Goal: Check status: Check status

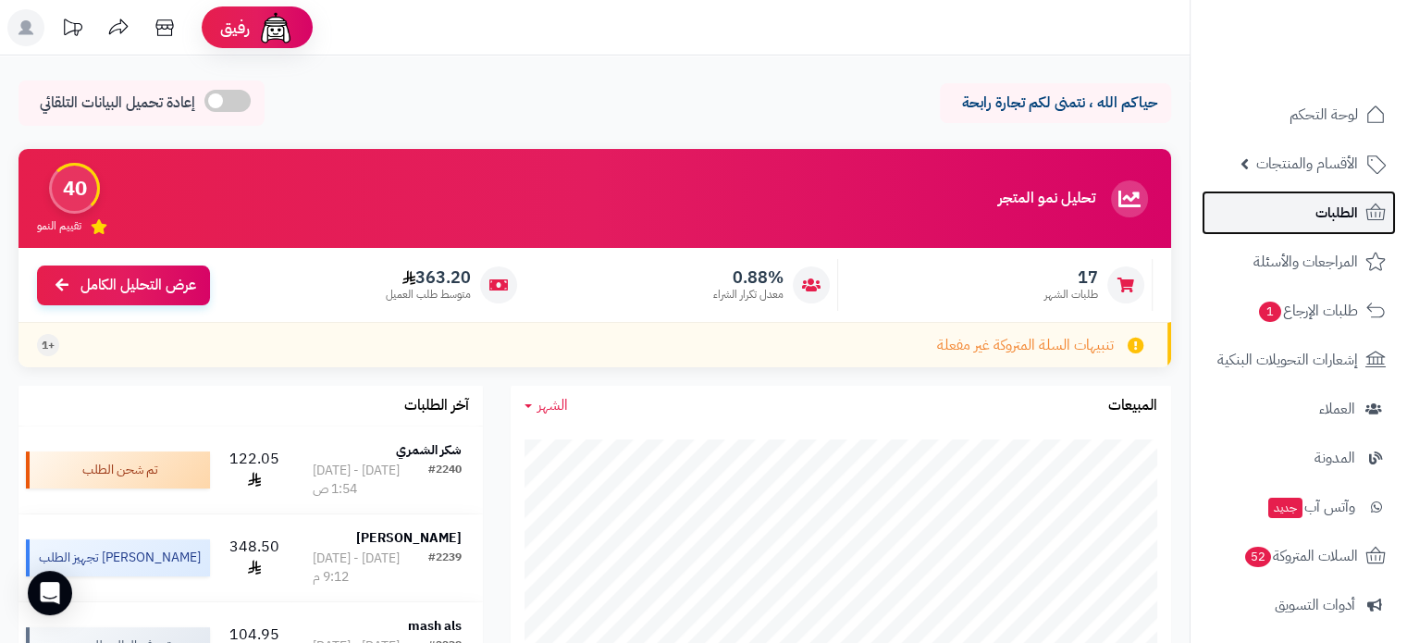
click at [1327, 212] on span "الطلبات" at bounding box center [1337, 213] width 43 height 26
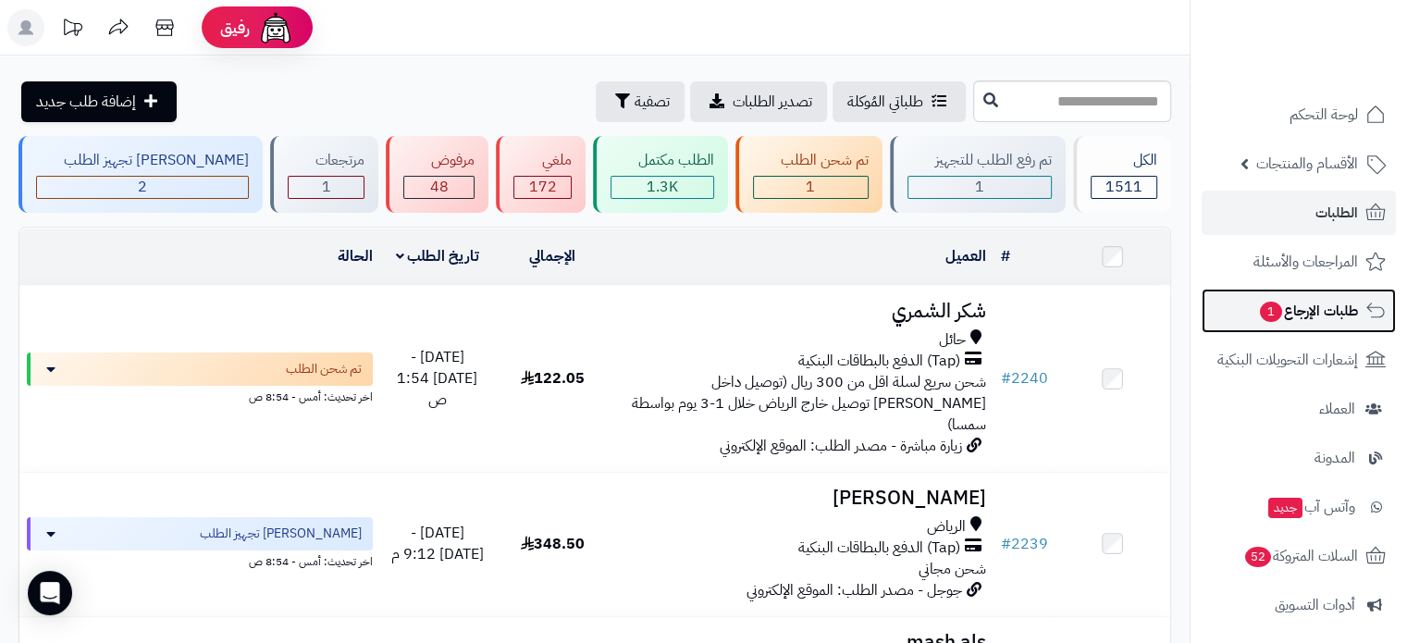
click at [1318, 313] on span "طلبات الإرجاع 1" at bounding box center [1309, 311] width 100 height 26
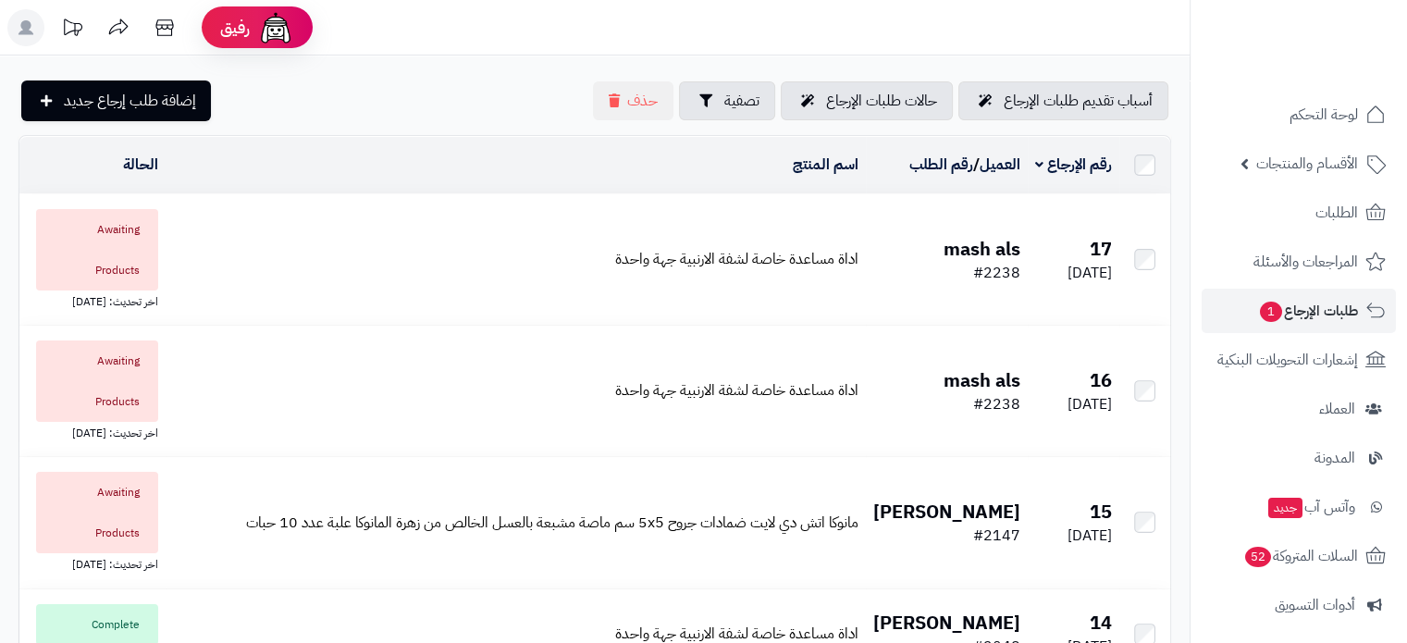
click at [442, 261] on td "اداة مساعدة خاصة لشفة الارنبية جهة واحدة" at bounding box center [516, 259] width 701 height 130
